Goal: Task Accomplishment & Management: Complete application form

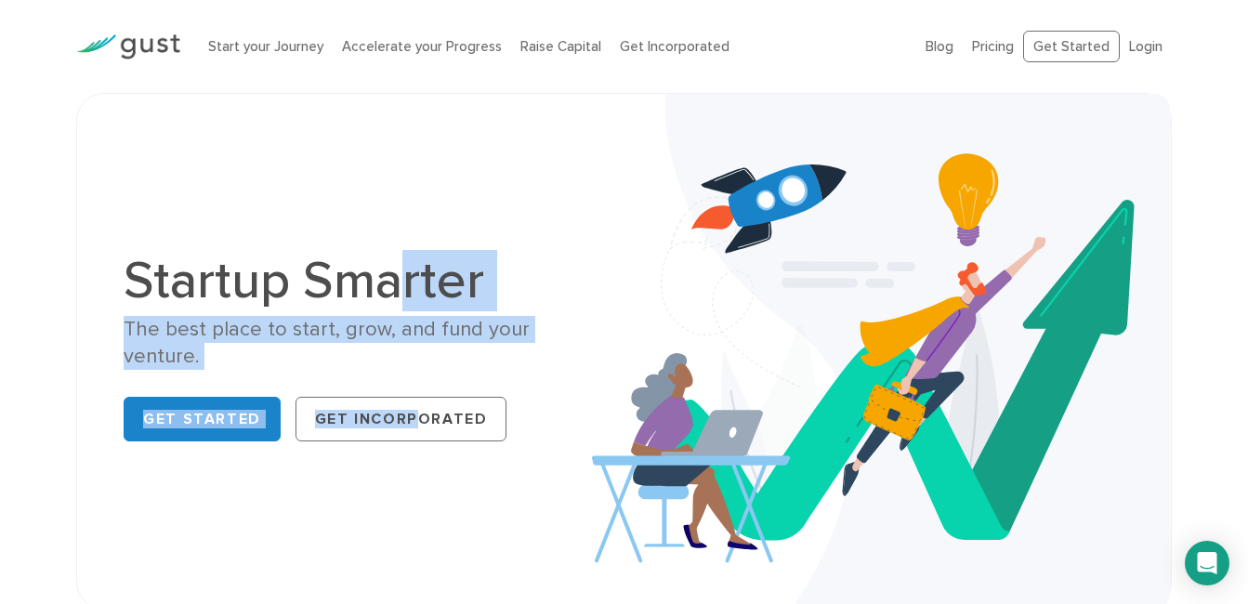
drag, startPoint x: 0, startPoint y: 0, endPoint x: 406, endPoint y: 375, distance: 553.1
click at [406, 375] on div "Startup Smarter The best place to start, grow, and fund your venture. Get Start…" at bounding box center [624, 351] width 1029 height 422
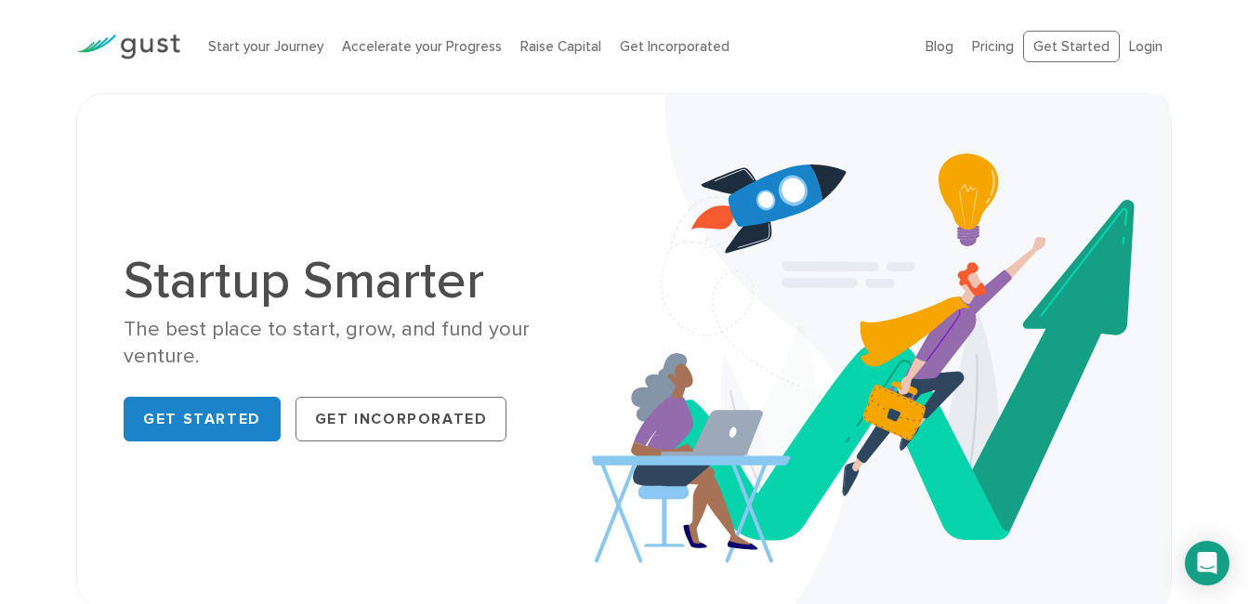
click at [65, 307] on div "Startup Smarter The best place to start, grow, and fund your venture. Get Start…" at bounding box center [624, 351] width 1124 height 517
click at [356, 430] on div "Get Started Get Incorporated" at bounding box center [367, 418] width 486 height 59
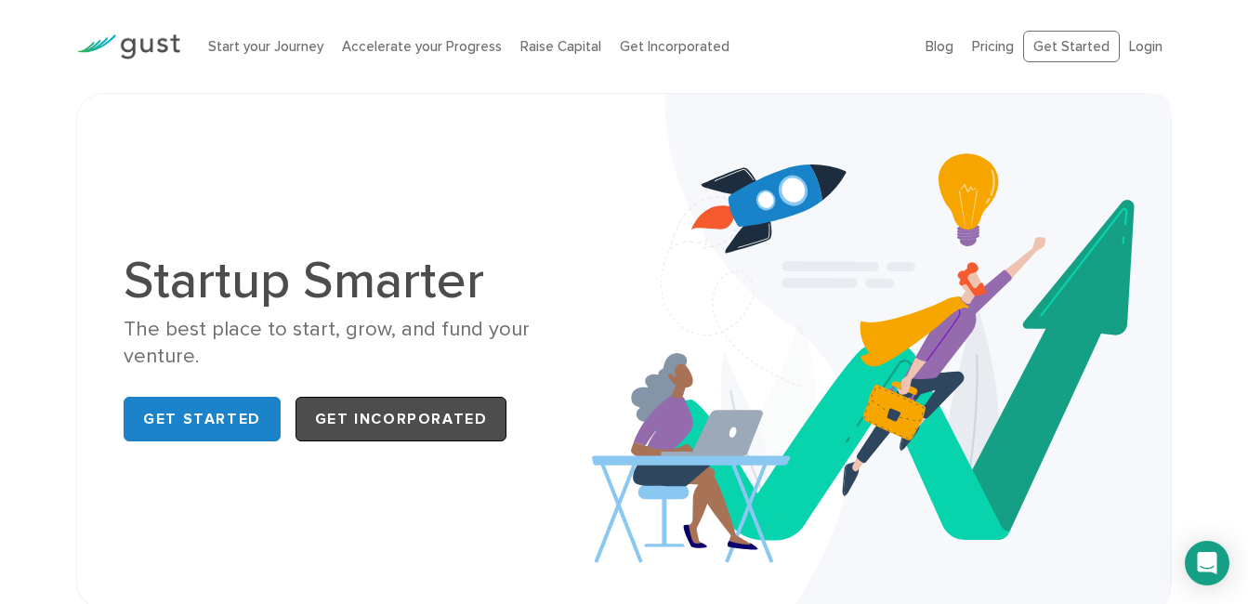
click at [349, 397] on link "Get Incorporated" at bounding box center [402, 419] width 212 height 45
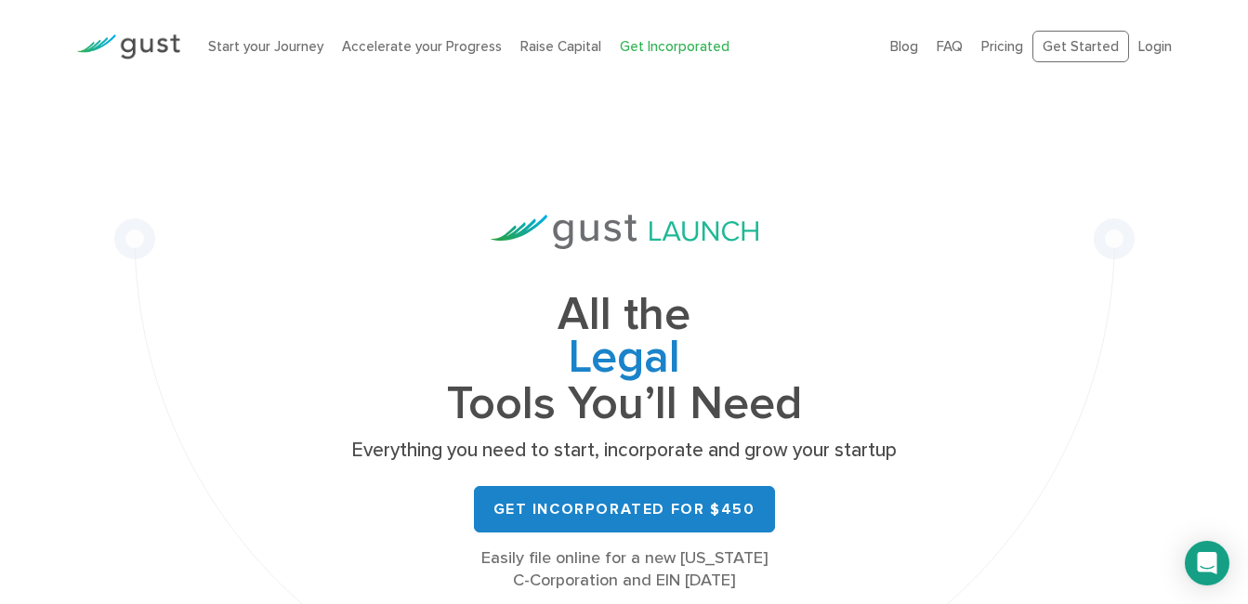
click at [223, 330] on div "All the Legal Cap Table Fundraising Governance Tools You’ll Need Everything you…" at bounding box center [624, 419] width 1020 height 652
click at [374, 147] on div "All the Legal Cap Table Fundraising Governance Tools You’ll Need Everything you…" at bounding box center [624, 419] width 1020 height 652
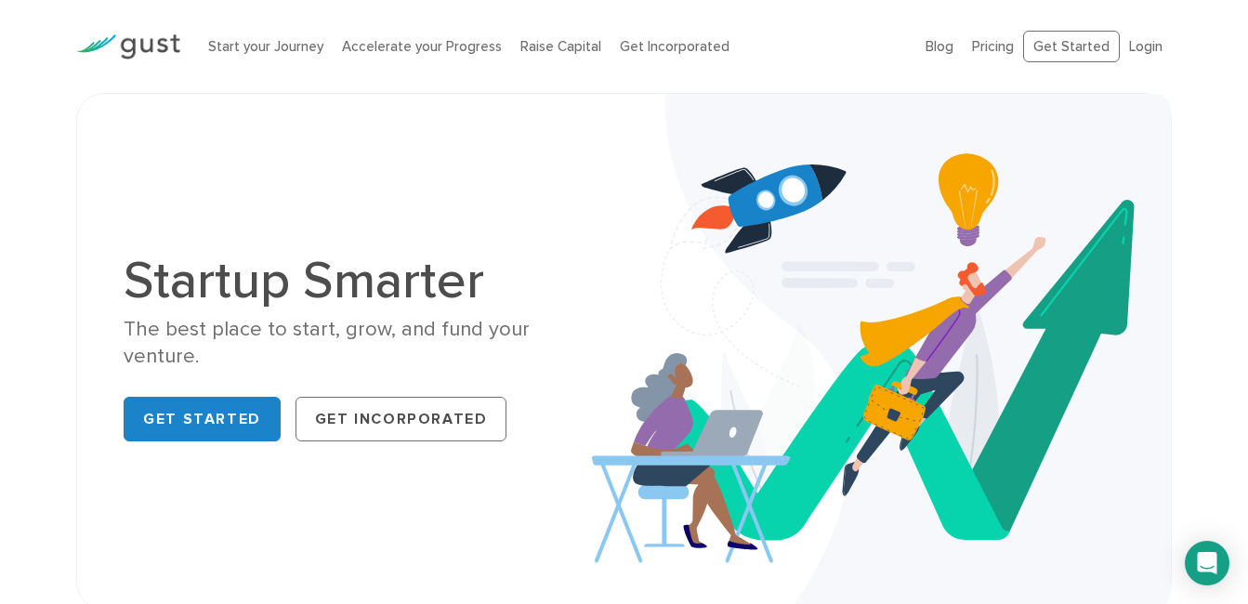
click at [316, 518] on div "Startup Smarter The best place to start, grow, and fund your venture. Get Start…" at bounding box center [624, 351] width 1029 height 422
click at [1079, 39] on link "Get Started" at bounding box center [1071, 47] width 97 height 33
